Goal: Information Seeking & Learning: Understand process/instructions

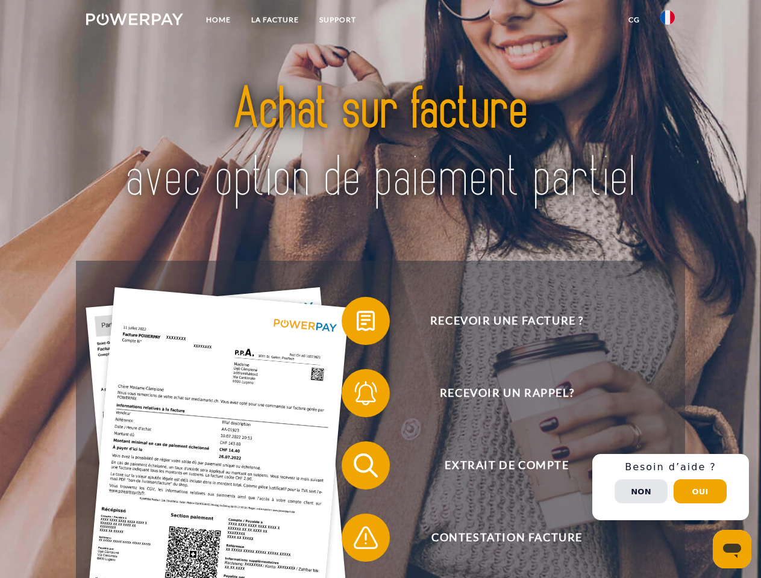
click at [134, 21] on img at bounding box center [134, 19] width 97 height 12
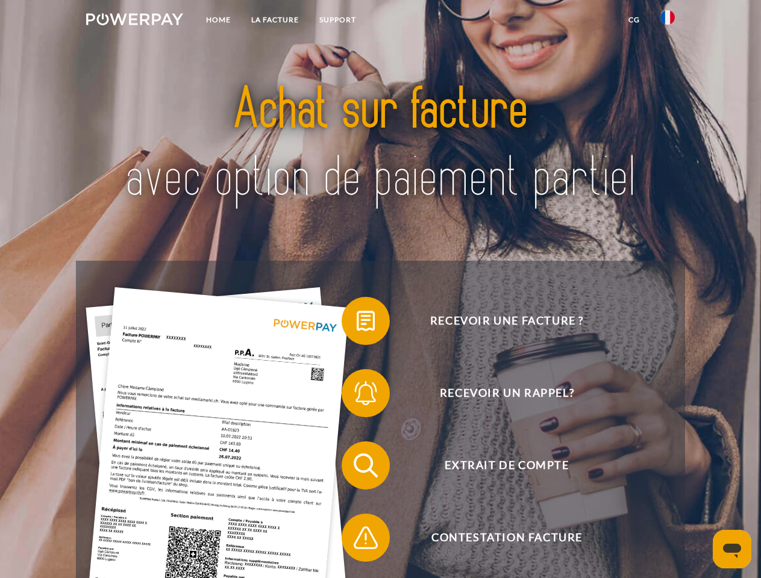
click at [668, 21] on img at bounding box center [667, 17] width 14 height 14
click at [634, 20] on link "CG" at bounding box center [634, 20] width 32 height 22
click at [357, 324] on span at bounding box center [347, 321] width 60 height 60
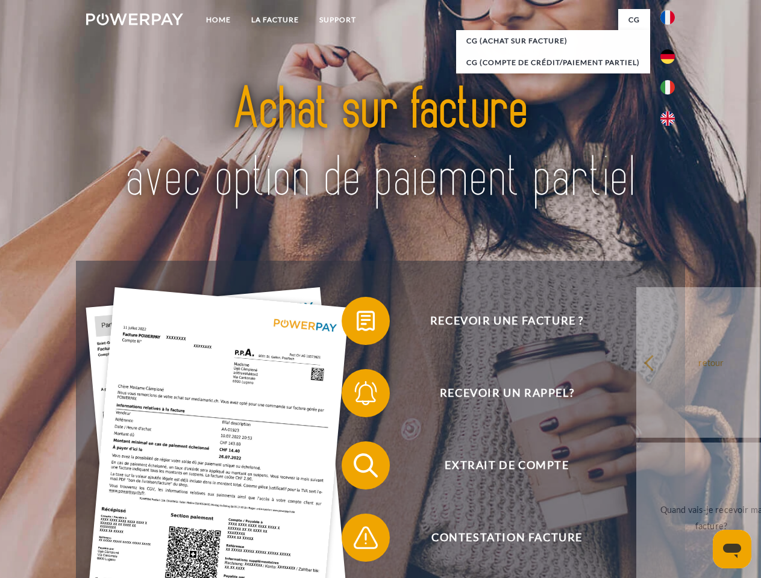
click at [357, 396] on span at bounding box center [347, 393] width 60 height 60
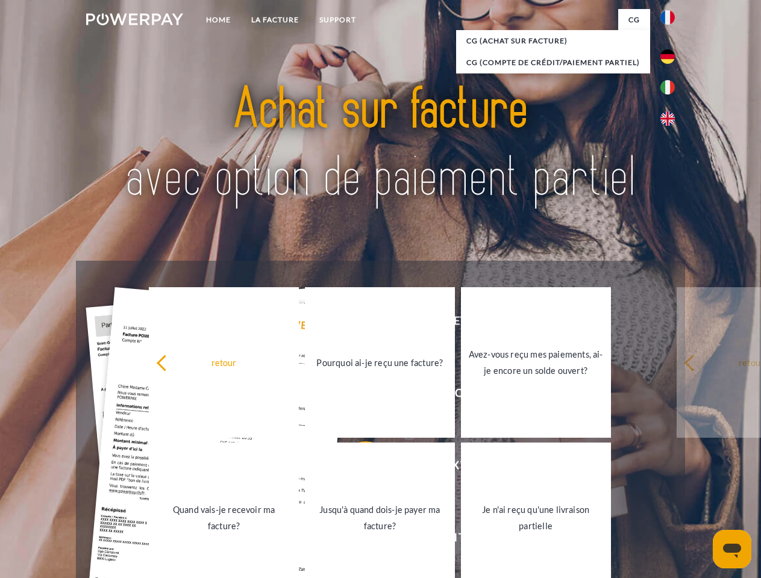
click at [357, 468] on link "Jusqu'à quand dois-je payer ma facture?" at bounding box center [380, 518] width 150 height 151
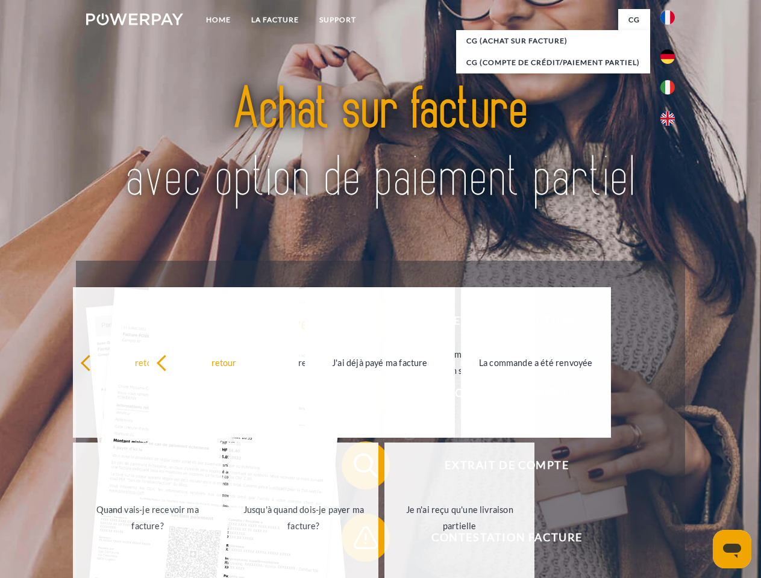
click at [357, 540] on span at bounding box center [347, 538] width 60 height 60
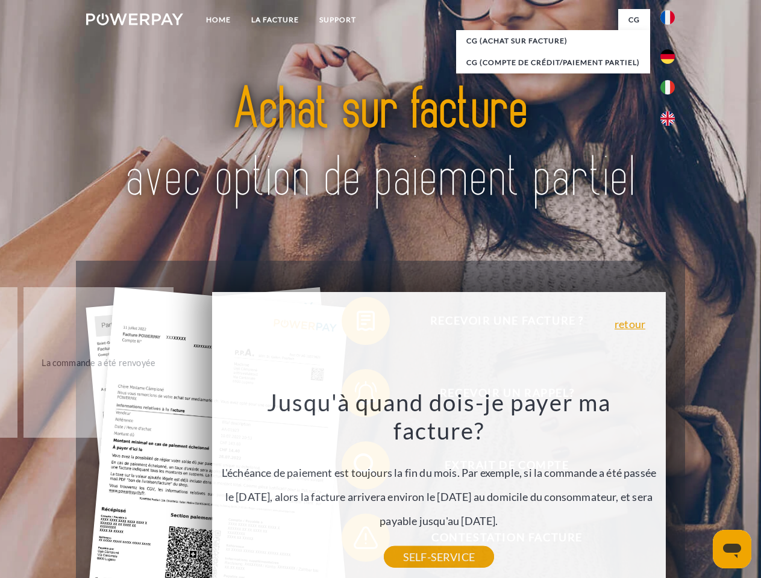
click at [671, 487] on div "Recevoir une facture ? Recevoir un rappel? Extrait de compte retour" at bounding box center [380, 502] width 608 height 482
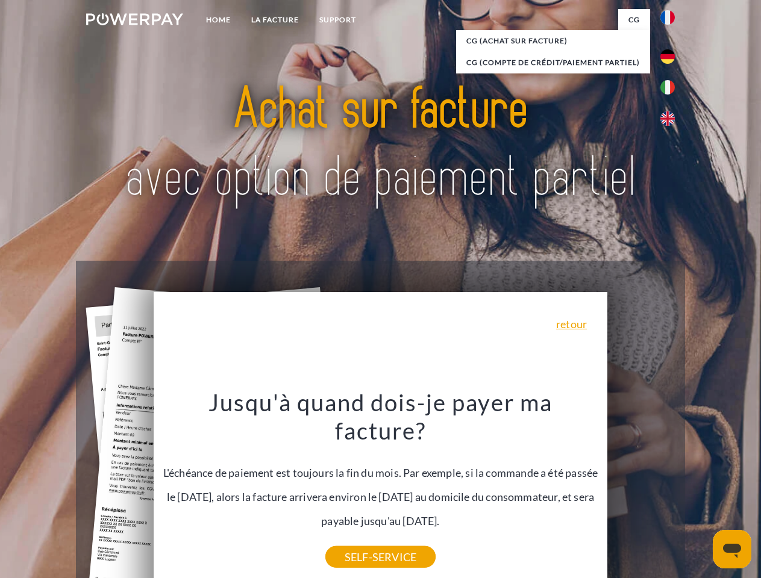
click at [641, 490] on span "Extrait de compte" at bounding box center [506, 466] width 295 height 48
click at [700, 492] on header "Home LA FACTURE Support" at bounding box center [380, 416] width 761 height 832
